Goal: Find contact information: Find contact information

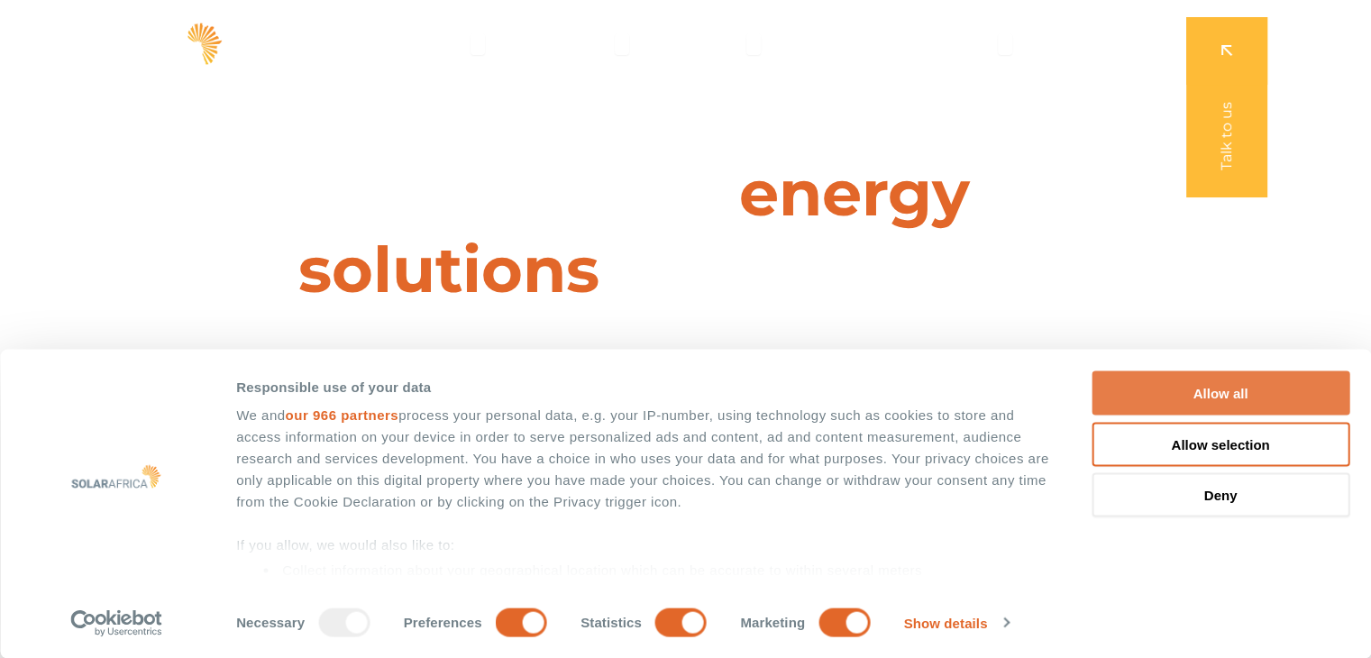
click at [1258, 392] on button "Allow all" at bounding box center [1221, 393] width 258 height 44
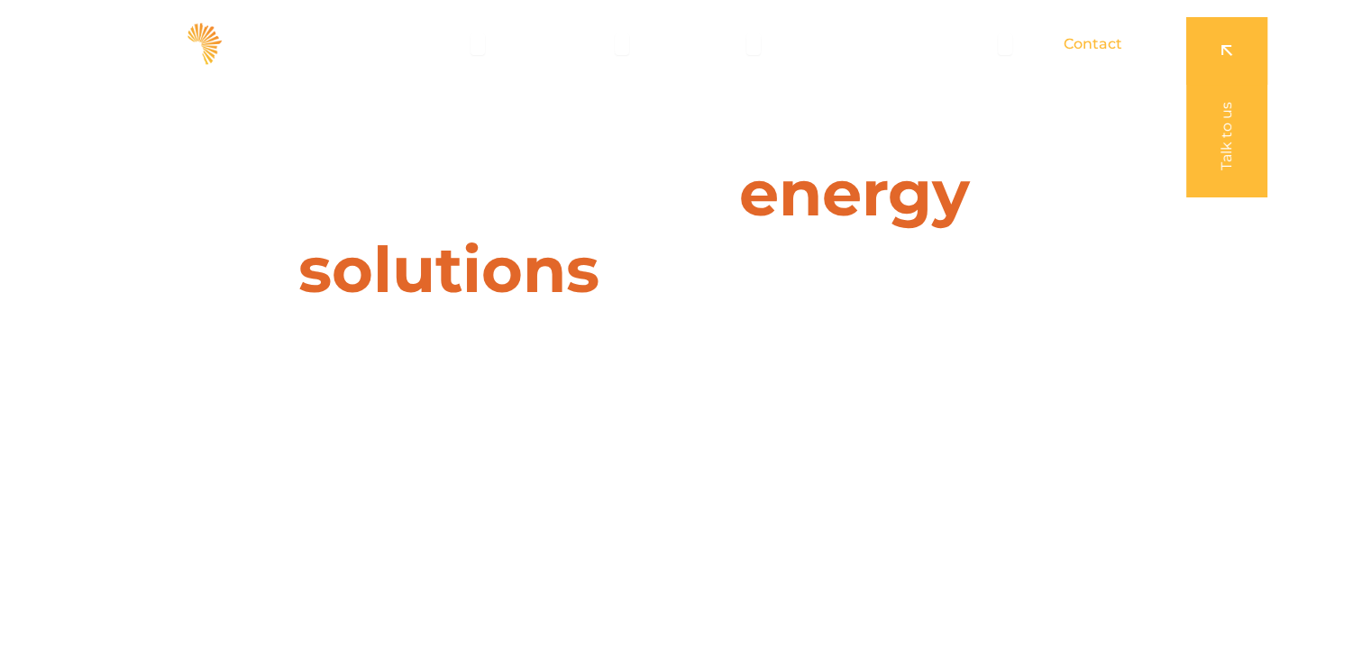
click at [1106, 47] on span "Contact" at bounding box center [1093, 44] width 59 height 22
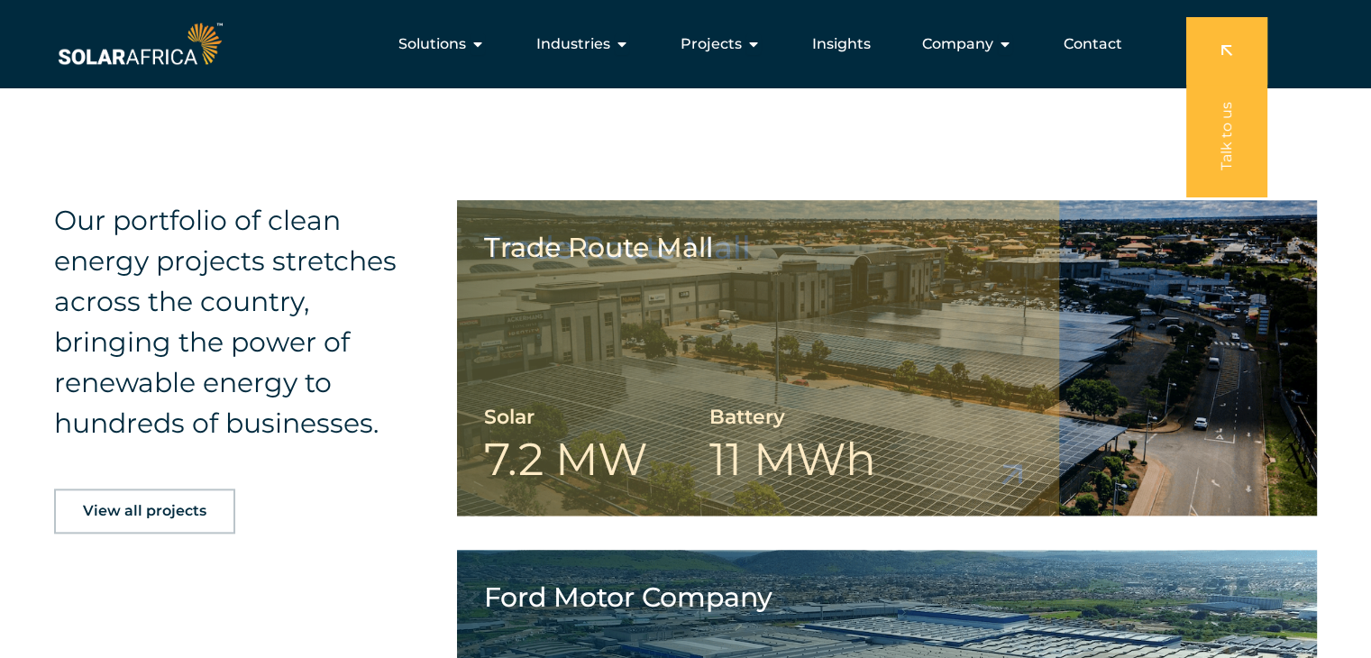
scroll to position [1817, 0]
